Goal: Task Accomplishment & Management: Manage account settings

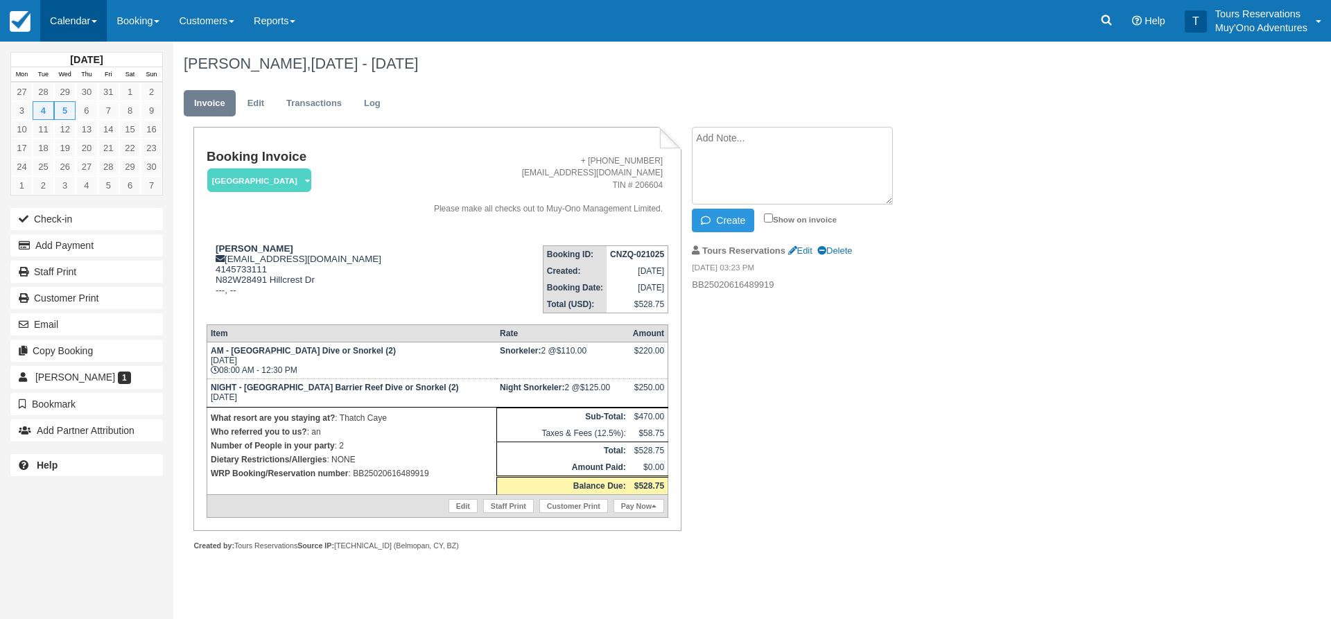
click at [79, 13] on link "Calendar" at bounding box center [73, 21] width 67 height 42
click at [82, 125] on link "Inventory" at bounding box center [96, 117] width 110 height 29
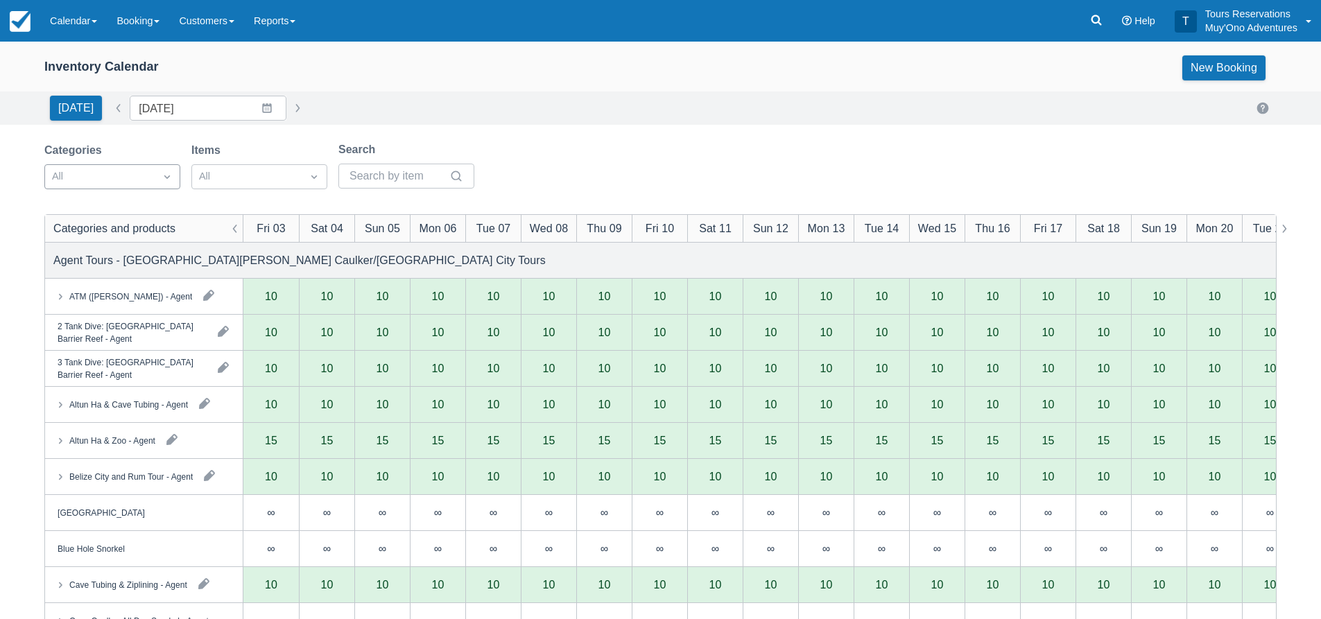
click at [129, 177] on div at bounding box center [100, 177] width 96 height 18
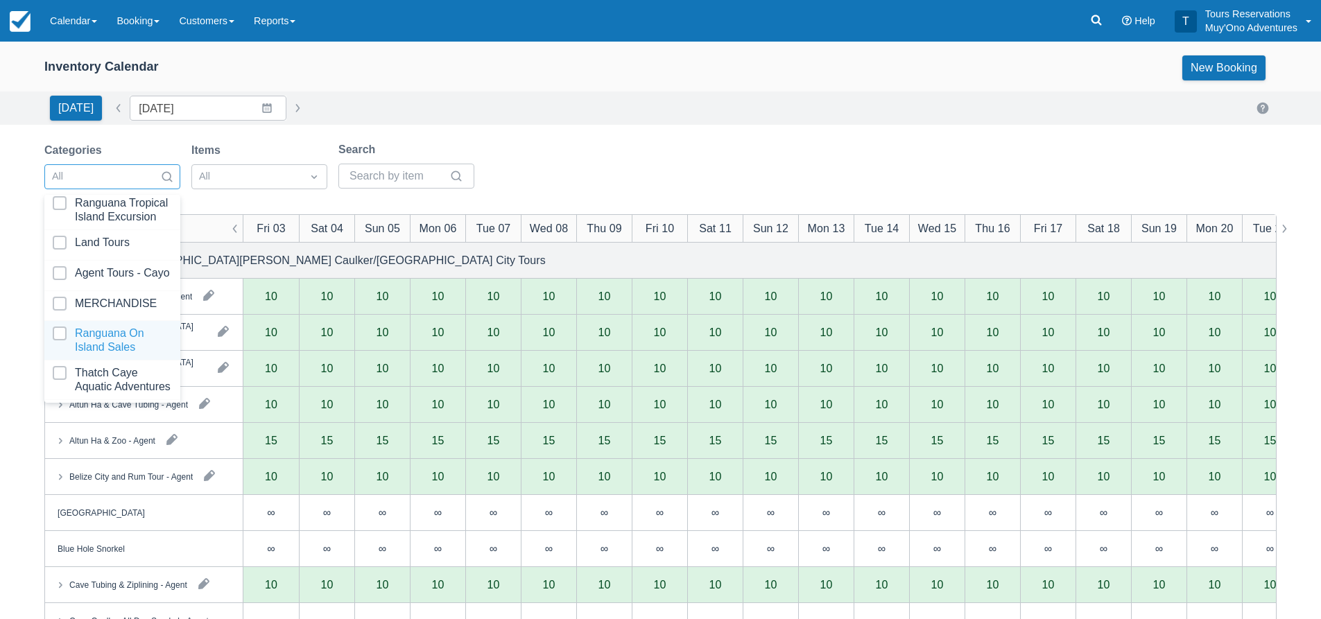
scroll to position [141, 0]
click at [98, 366] on div at bounding box center [112, 380] width 119 height 28
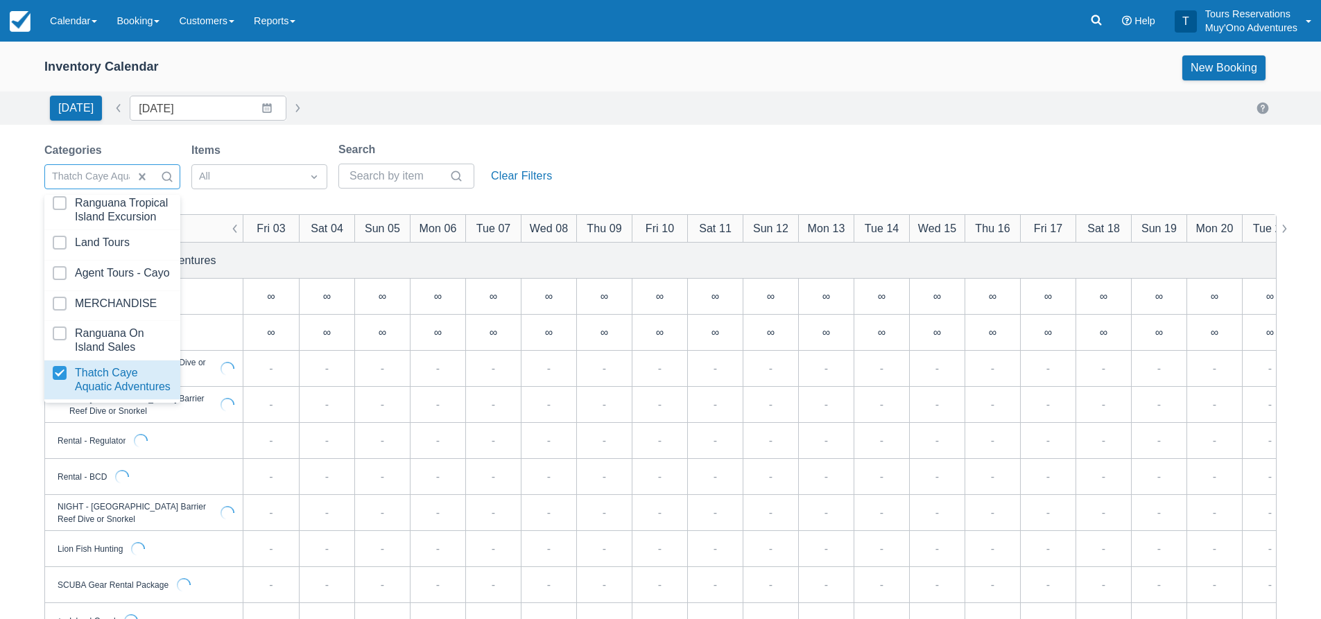
click at [673, 134] on div "Inventory Calendar New Booking Today Date 10/03/25 Navigate forward to interact…" at bounding box center [660, 445] width 1321 height 807
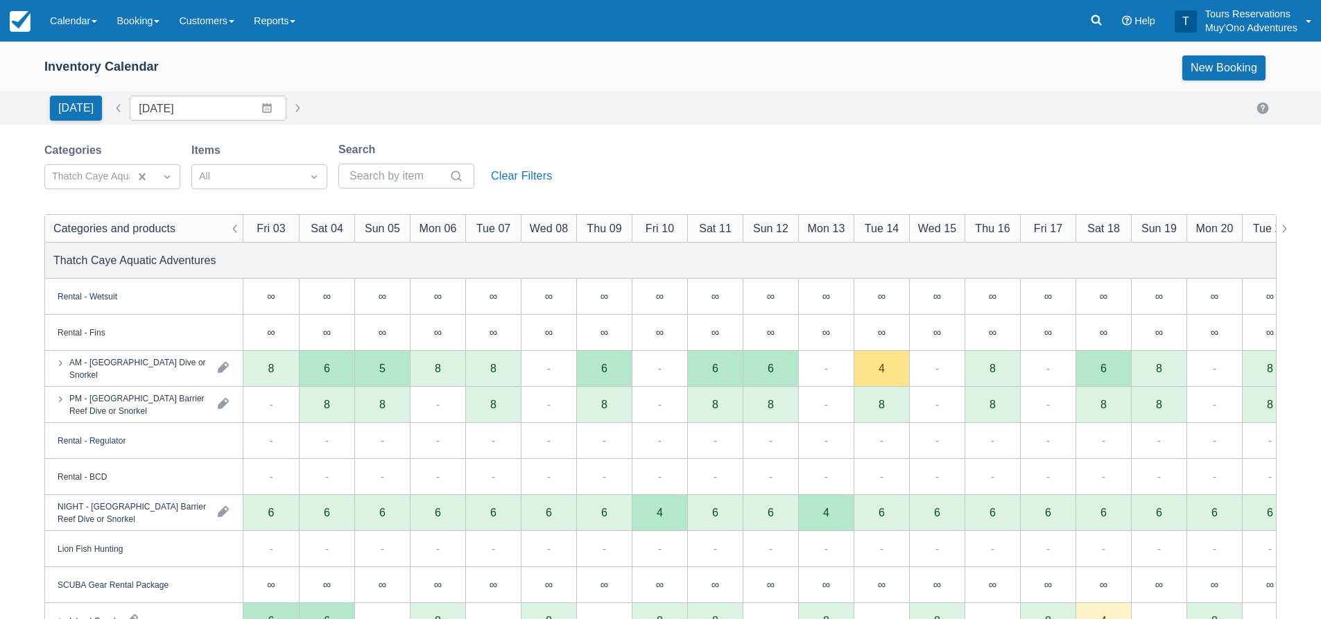
click at [724, 121] on div "Today Date 10/03/25 Navigate forward to interact with the calendar and select a…" at bounding box center [660, 108] width 1321 height 33
click at [182, 111] on input "10/03/25" at bounding box center [208, 108] width 157 height 25
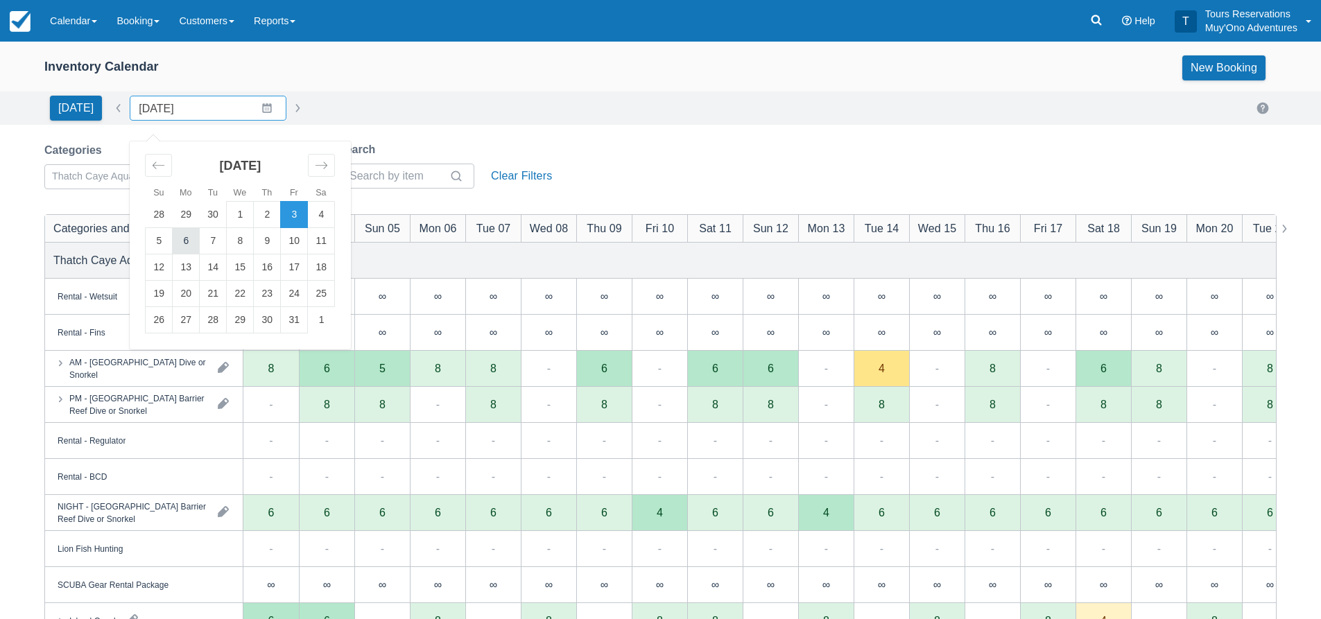
click at [173, 245] on td "6" at bounding box center [186, 241] width 27 height 26
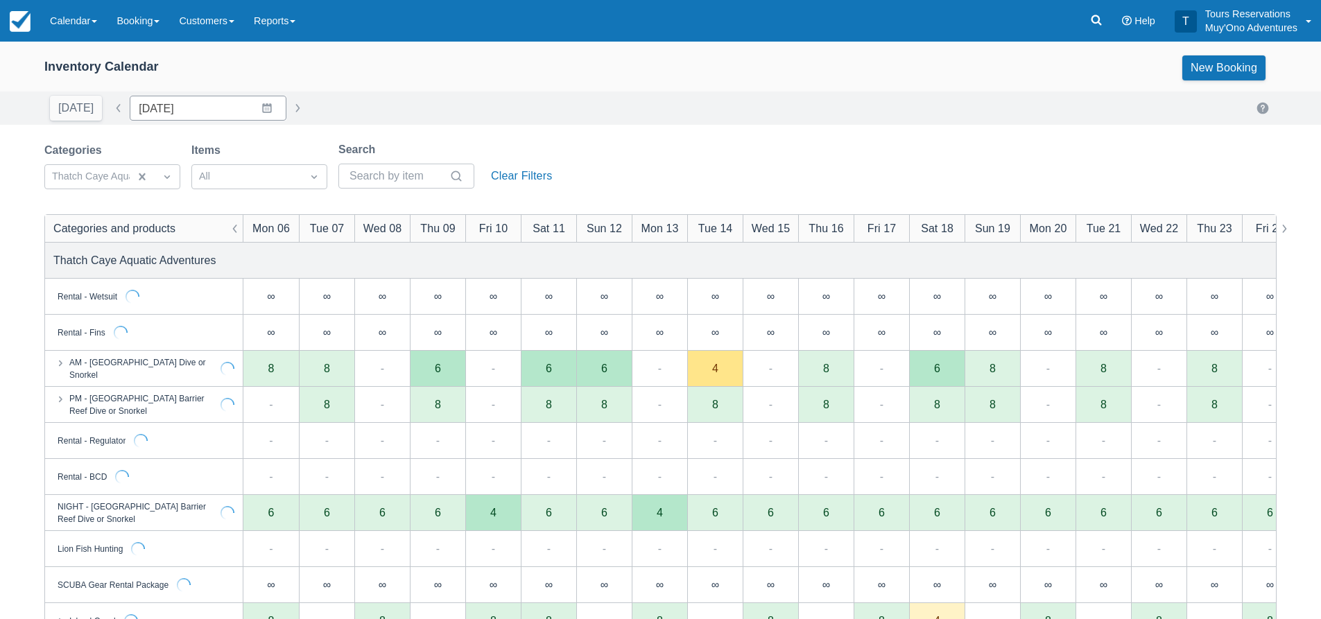
type input "10/06/25"
click at [648, 154] on div "Categories Thatch Caye Aquatic Adventures Items All Search Clear Filters" at bounding box center [660, 169] width 1232 height 56
click at [646, 141] on div "Inventory Calendar New Booking Today Date 10/06/25 Navigate forward to interact…" at bounding box center [660, 445] width 1321 height 807
click at [644, 162] on div "Categories Thatch Caye Aquatic Adventures Items All Search Clear Filters" at bounding box center [660, 169] width 1232 height 56
click at [652, 135] on div "Inventory Calendar New Booking Today Date 10/06/25 Navigate forward to interact…" at bounding box center [660, 445] width 1321 height 807
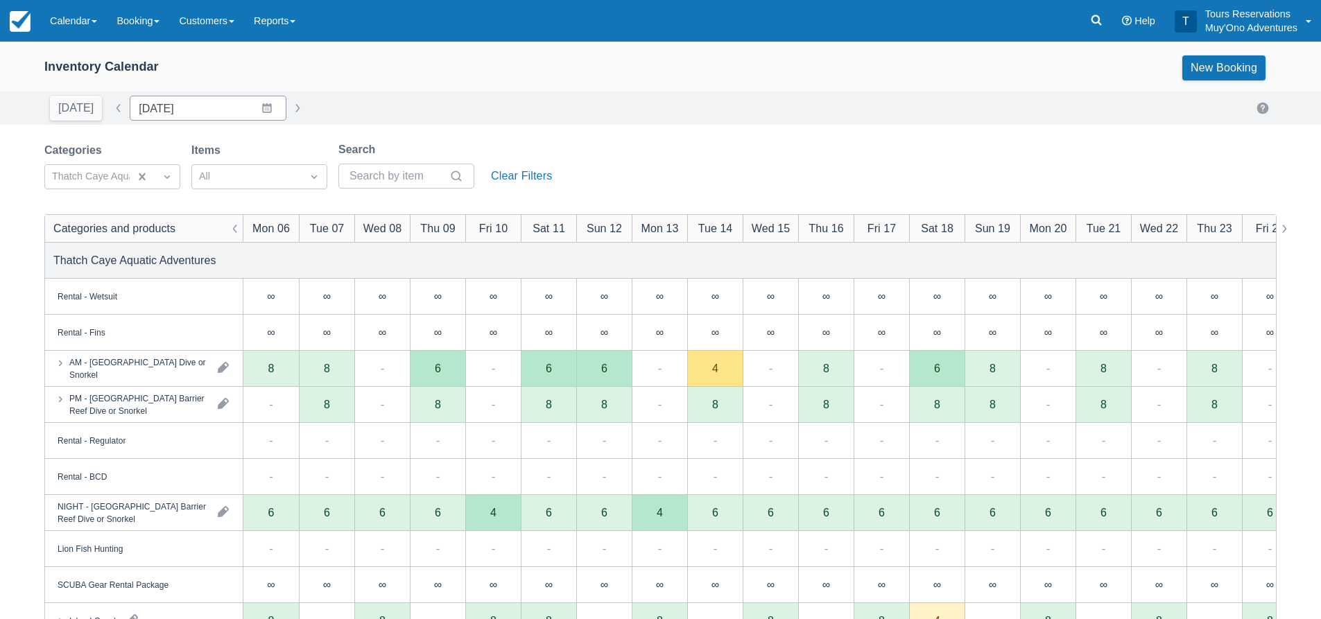
click at [660, 123] on div "Today Date 10/06/25 Navigate forward to interact with the calendar and select a…" at bounding box center [660, 108] width 1321 height 33
click at [622, 146] on div "Categories Thatch Caye Aquatic Adventures Items All Search Clear Filters" at bounding box center [660, 169] width 1232 height 56
click at [659, 158] on div "Categories Thatch Caye Aquatic Adventures Items All Search Clear Filters" at bounding box center [660, 169] width 1232 height 56
click at [627, 185] on div "Categories Thatch Caye Aquatic Adventures Items All Search Clear Filters" at bounding box center [660, 169] width 1232 height 56
click at [661, 173] on div "Categories Thatch Caye Aquatic Adventures Items All Search Clear Filters" at bounding box center [660, 169] width 1232 height 56
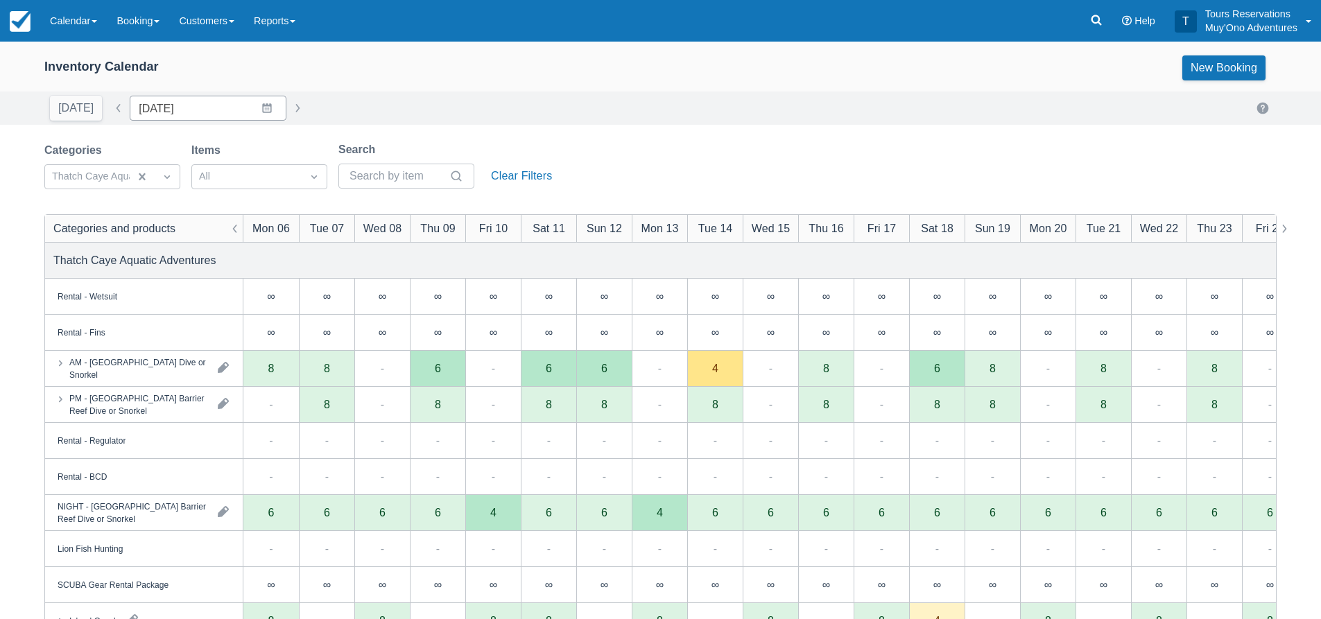
click at [816, 159] on div "Categories Thatch Caye Aquatic Adventures Items All Search Clear Filters" at bounding box center [660, 169] width 1232 height 56
click at [749, 150] on div "Categories Thatch Caye Aquatic Adventures Items All Search Clear Filters" at bounding box center [660, 169] width 1232 height 56
click at [668, 138] on div "Inventory Calendar New Booking Today Date 10/06/25 Navigate forward to interact…" at bounding box center [660, 445] width 1321 height 807
click at [683, 133] on div "Inventory Calendar New Booking Today Date 10/06/25 Navigate forward to interact…" at bounding box center [660, 445] width 1321 height 807
click at [699, 130] on div "Inventory Calendar New Booking Today Date 10/06/25 Navigate forward to interact…" at bounding box center [660, 445] width 1321 height 807
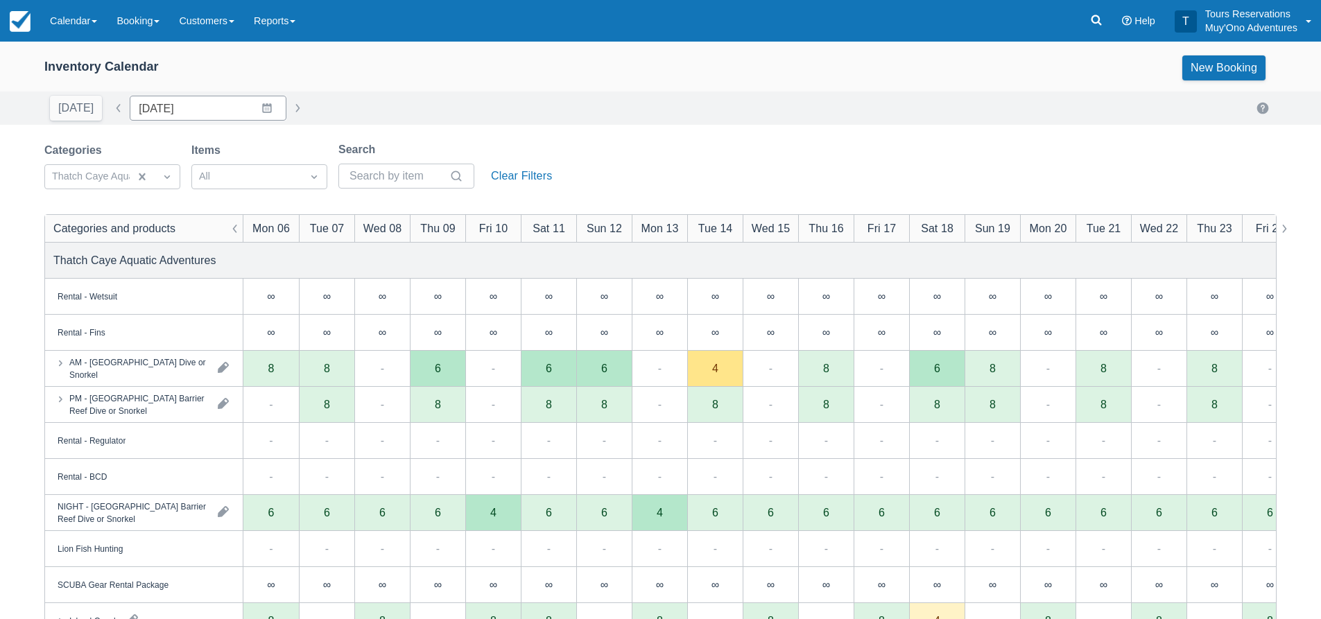
click at [741, 143] on div "Categories Thatch Caye Aquatic Adventures Items All Search Clear Filters" at bounding box center [660, 169] width 1232 height 56
click at [672, 166] on div "Categories Thatch Caye Aquatic Adventures Items All Search Clear Filters" at bounding box center [660, 169] width 1232 height 56
click at [652, 157] on div "Categories Thatch Caye Aquatic Adventures Items All Search Clear Filters" at bounding box center [660, 169] width 1232 height 56
click at [768, 144] on div "Categories Thatch Caye Aquatic Adventures Items All Search Clear Filters" at bounding box center [660, 169] width 1232 height 56
click at [655, 133] on div "Inventory Calendar New Booking Today Date 10/06/25 Navigate forward to interact…" at bounding box center [660, 445] width 1321 height 807
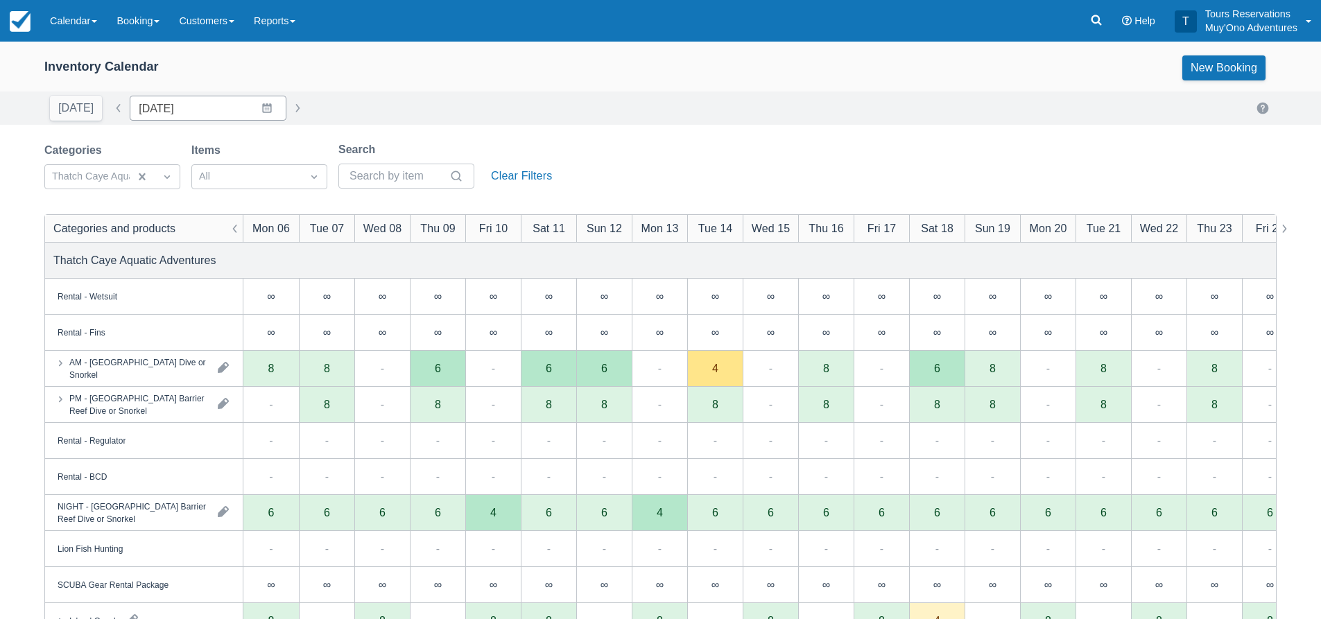
click at [664, 160] on div "Categories Thatch Caye Aquatic Adventures Items All Search Clear Filters" at bounding box center [660, 169] width 1232 height 56
click at [709, 156] on div "Categories Thatch Caye Aquatic Adventures Items All Search Clear Filters" at bounding box center [660, 169] width 1232 height 56
click at [679, 137] on div "Inventory Calendar New Booking Today Date 10/06/25 Navigate forward to interact…" at bounding box center [660, 445] width 1321 height 807
click at [664, 131] on div "Inventory Calendar New Booking Today Date 10/06/25 Navigate forward to interact…" at bounding box center [660, 445] width 1321 height 807
click at [615, 157] on div "Categories Thatch Caye Aquatic Adventures Items All Search Clear Filters" at bounding box center [660, 169] width 1232 height 56
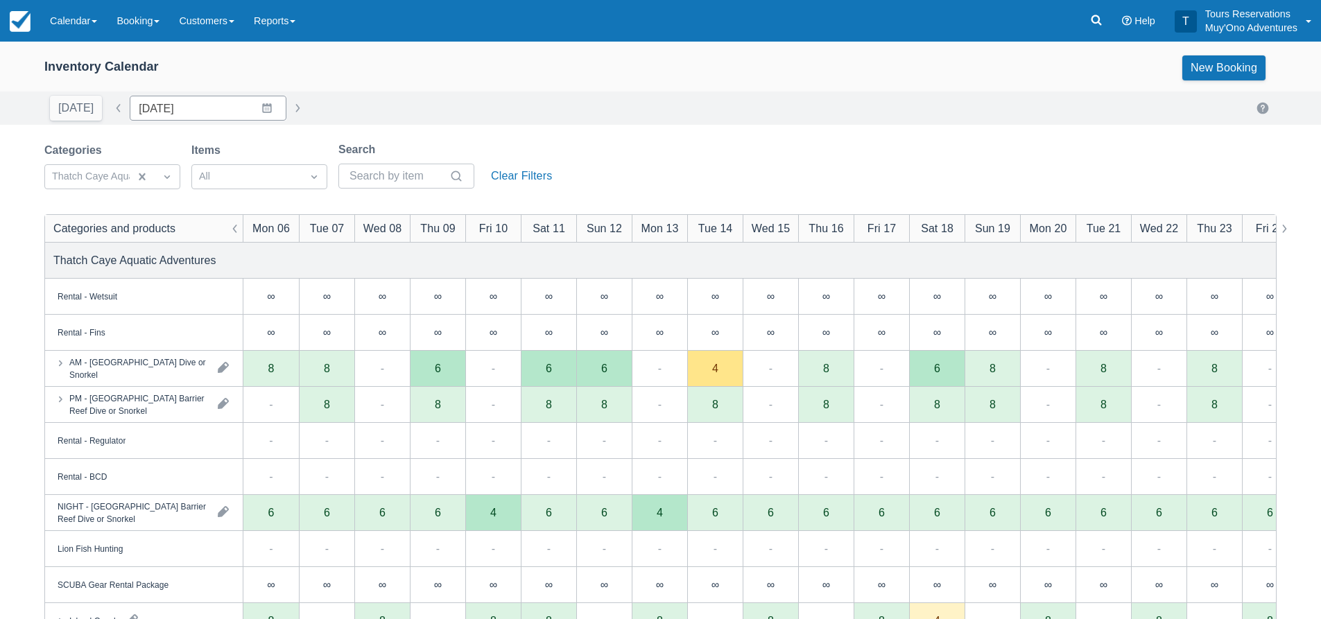
click at [628, 178] on div "Categories Thatch Caye Aquatic Adventures Items All Search Clear Filters" at bounding box center [660, 169] width 1232 height 56
click at [604, 172] on div "Categories Thatch Caye Aquatic Adventures Items All Search Clear Filters" at bounding box center [660, 169] width 1232 height 56
click at [626, 164] on div "Categories Thatch Caye Aquatic Adventures Items All Search Clear Filters" at bounding box center [660, 169] width 1232 height 56
click at [635, 137] on div "Inventory Calendar New Booking Today Date 10/06/25 Navigate forward to interact…" at bounding box center [660, 445] width 1321 height 807
click at [608, 175] on div "Categories Thatch Caye Aquatic Adventures Items All Search Clear Filters" at bounding box center [660, 169] width 1232 height 56
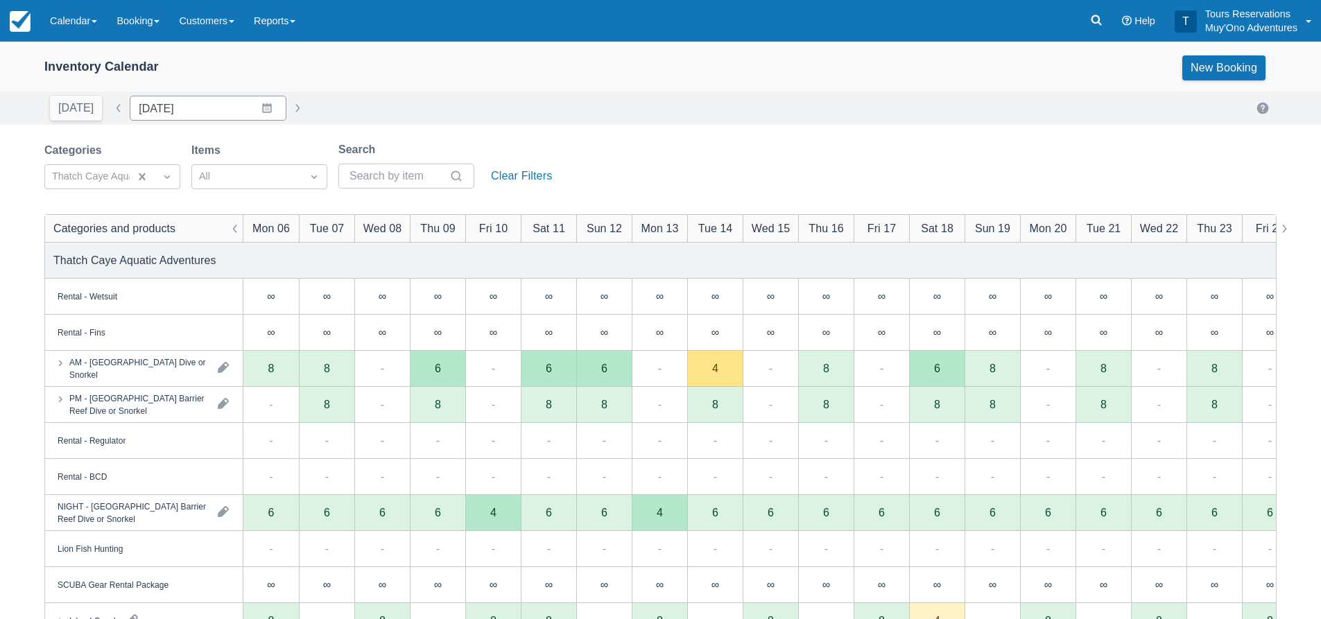
click at [643, 164] on div "Categories Thatch Caye Aquatic Adventures Items All Search Clear Filters" at bounding box center [660, 169] width 1232 height 56
click at [712, 150] on div "Categories Thatch Caye Aquatic Adventures Items All Search Clear Filters" at bounding box center [660, 169] width 1232 height 56
click at [603, 80] on div "Inventory Calendar New Booking" at bounding box center [660, 71] width 1321 height 42
click at [612, 125] on div "Inventory Calendar New Booking Today Date 10/06/25 Navigate forward to interact…" at bounding box center [660, 445] width 1321 height 807
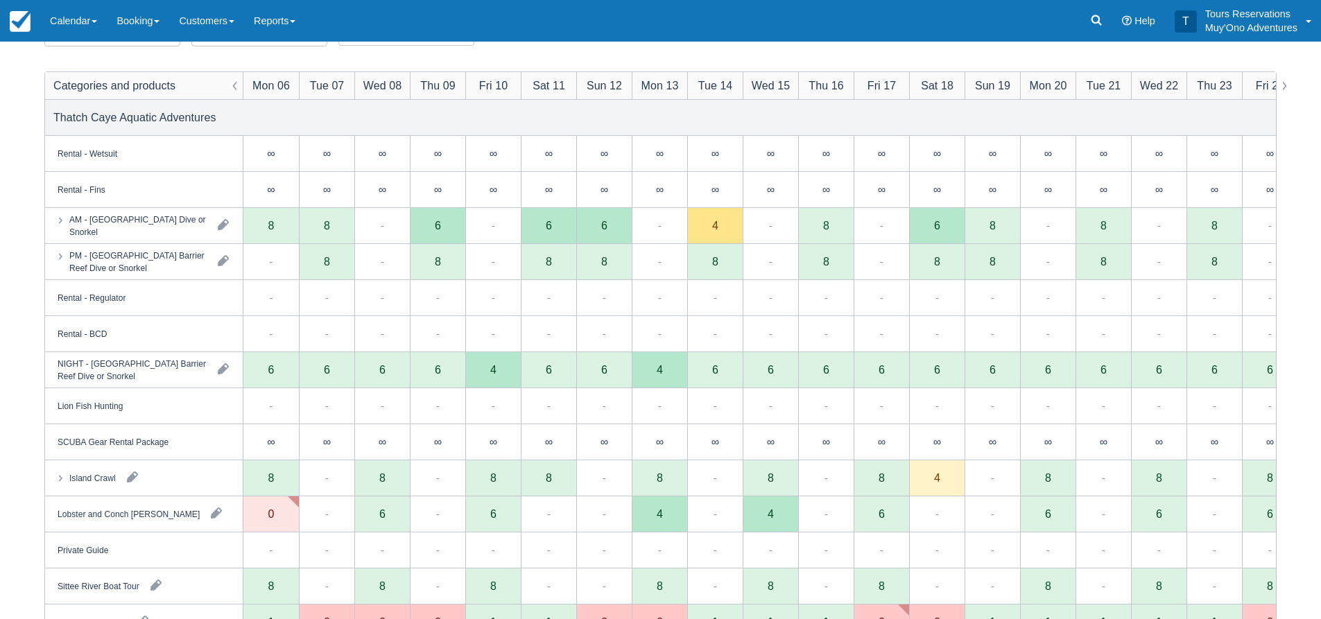
scroll to position [21, 0]
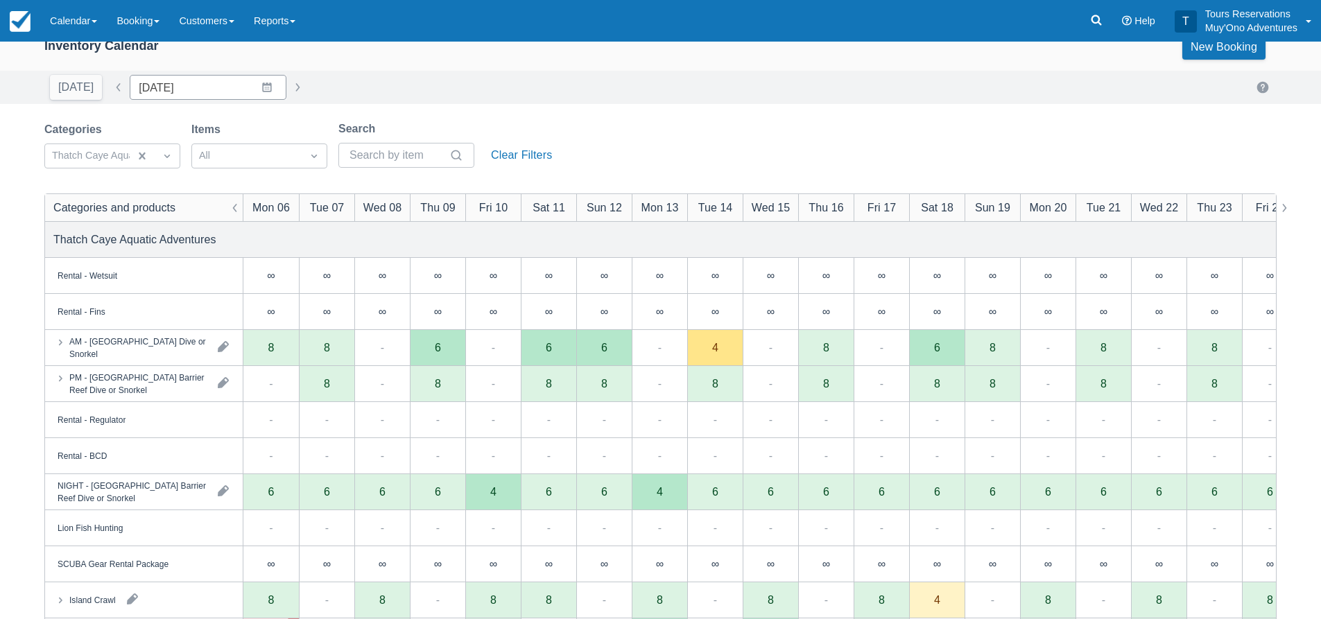
click at [560, 108] on div "Inventory Calendar New Booking Today Date 10/06/25 Navigate forward to interact…" at bounding box center [660, 424] width 1321 height 807
click at [699, 102] on div "Today Date 10/06/25 Navigate forward to interact with the calendar and select a…" at bounding box center [660, 87] width 1321 height 33
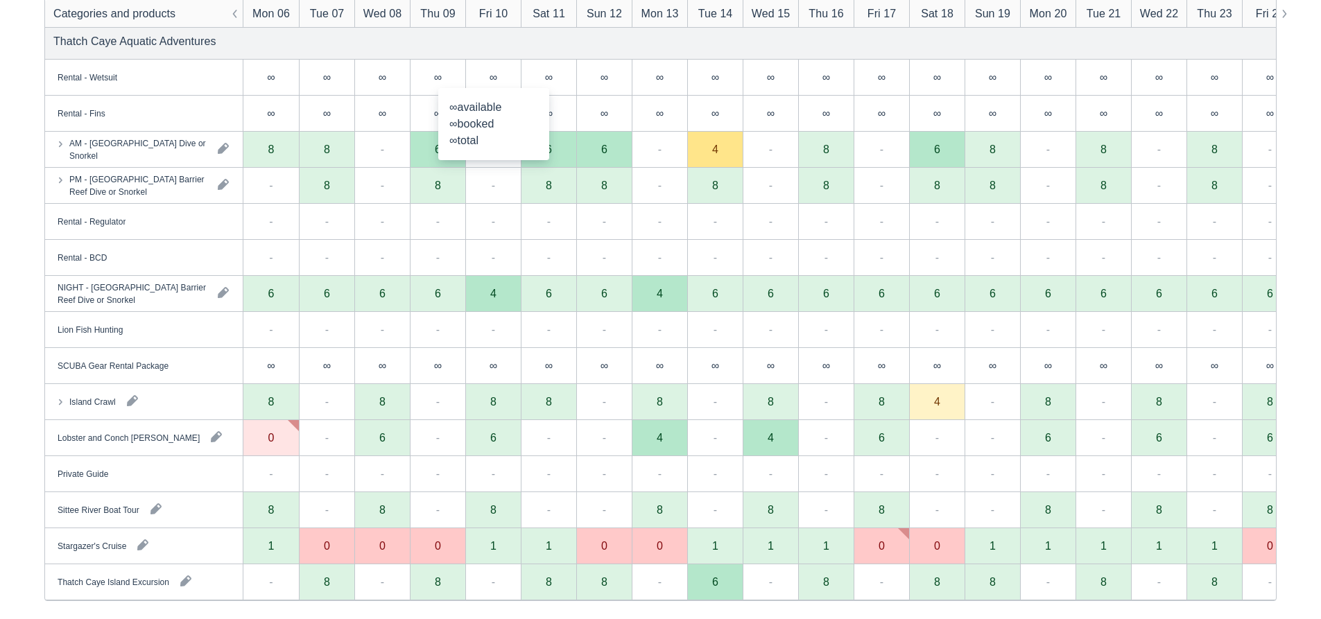
scroll to position [90, 0]
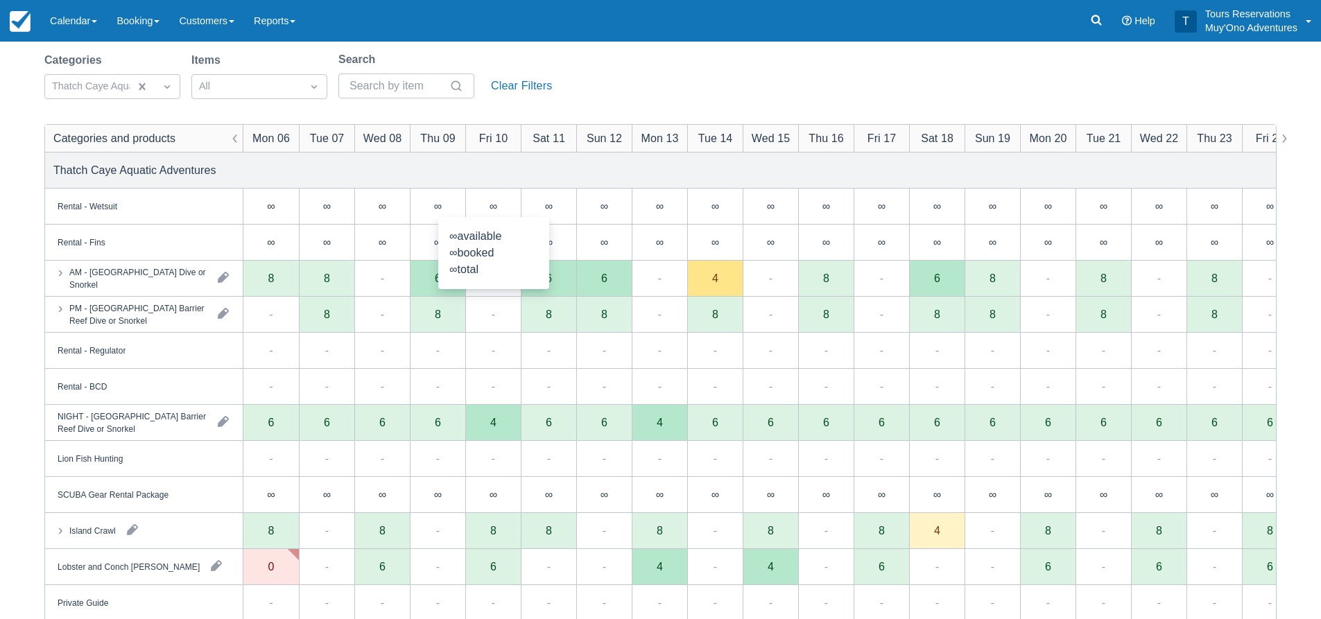
drag, startPoint x: 666, startPoint y: 169, endPoint x: 653, endPoint y: 171, distance: 13.3
click at [666, 169] on div "Thatch Caye Aquatic Adventures" at bounding box center [660, 170] width 1231 height 35
click at [713, 72] on div "Categories Thatch Caye Aquatic Adventures Items All Search Clear Filters" at bounding box center [660, 79] width 1232 height 56
